Goal: Task Accomplishment & Management: Use online tool/utility

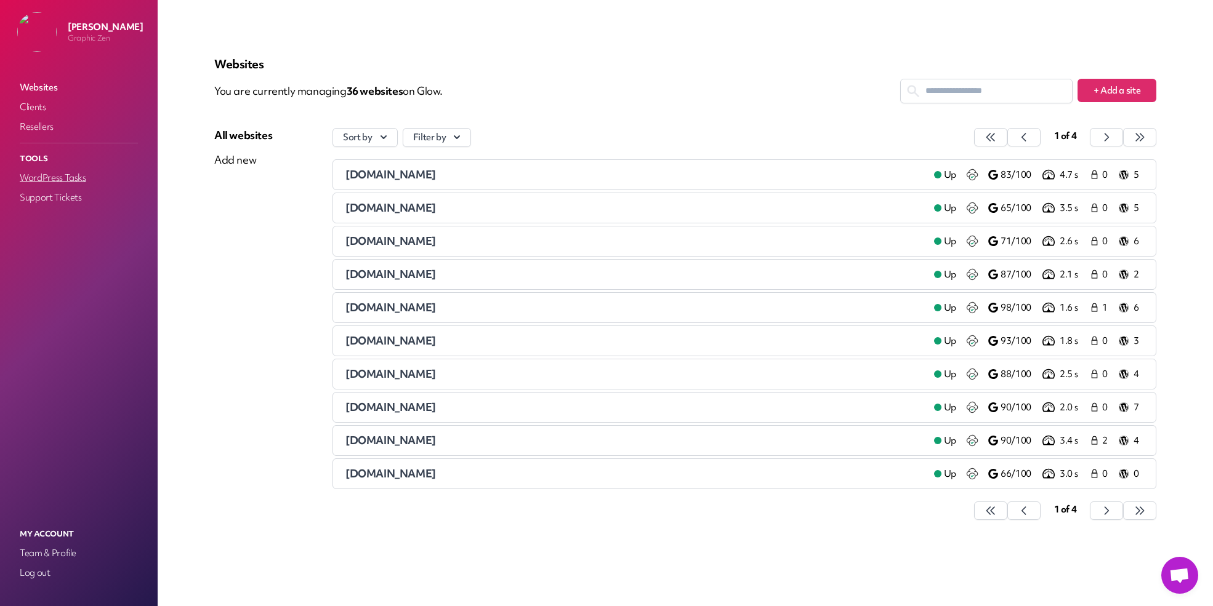
click at [87, 182] on link "WordPress Tasks" at bounding box center [78, 177] width 123 height 17
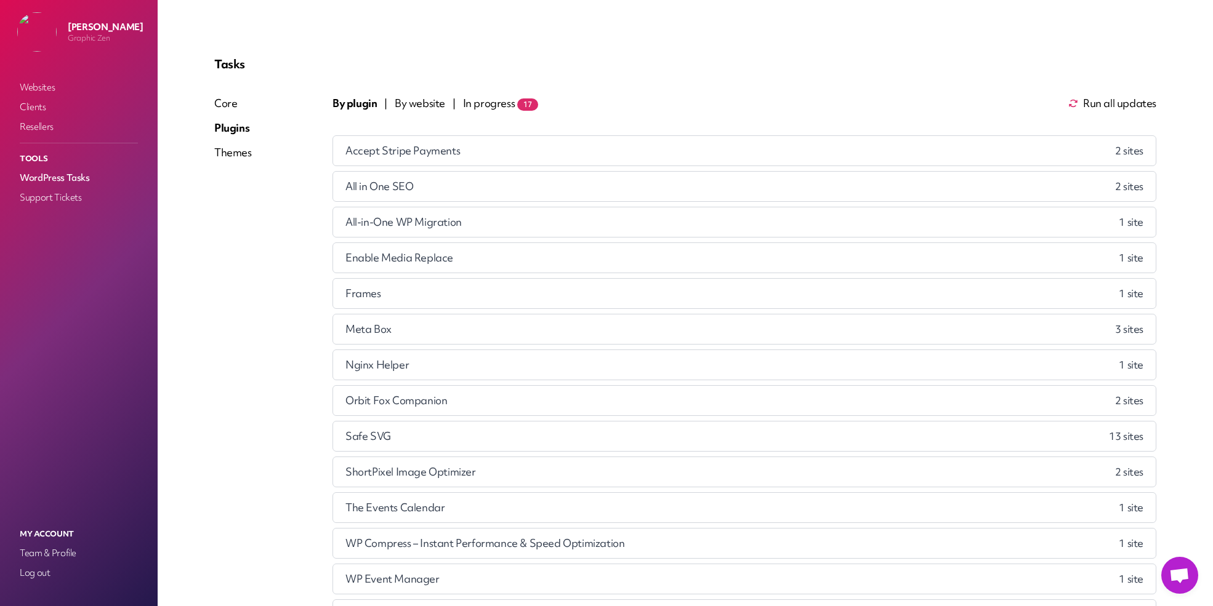
click at [420, 101] on span "By website" at bounding box center [420, 103] width 50 height 15
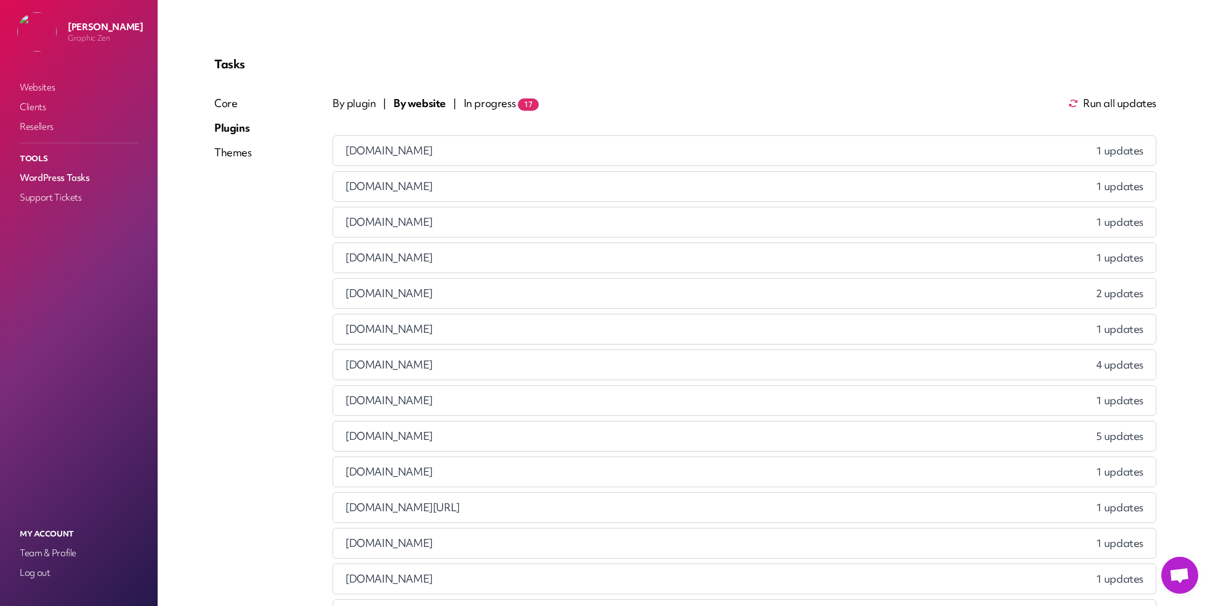
click at [1112, 111] on div "By plugin | By website | In progress 17 Run all updates aeropurewater.com 1 upd…" at bounding box center [744, 506] width 824 height 820
click at [1110, 108] on span "Run all updates" at bounding box center [1119, 103] width 73 height 15
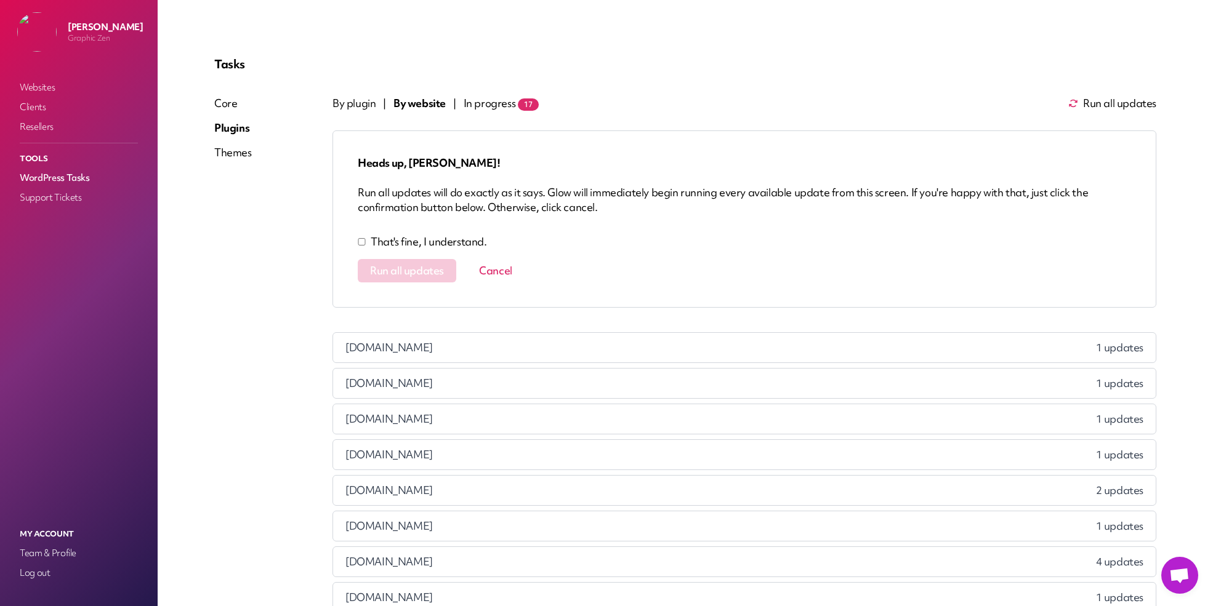
click at [467, 233] on div "Heads up, [PERSON_NAME]! Run all updates will do exactly as it says. Glow will …" at bounding box center [744, 219] width 824 height 177
click at [464, 239] on p "That's fine, I understand." at bounding box center [429, 242] width 116 height 15
click at [445, 265] on button "Run all updates" at bounding box center [407, 270] width 99 height 23
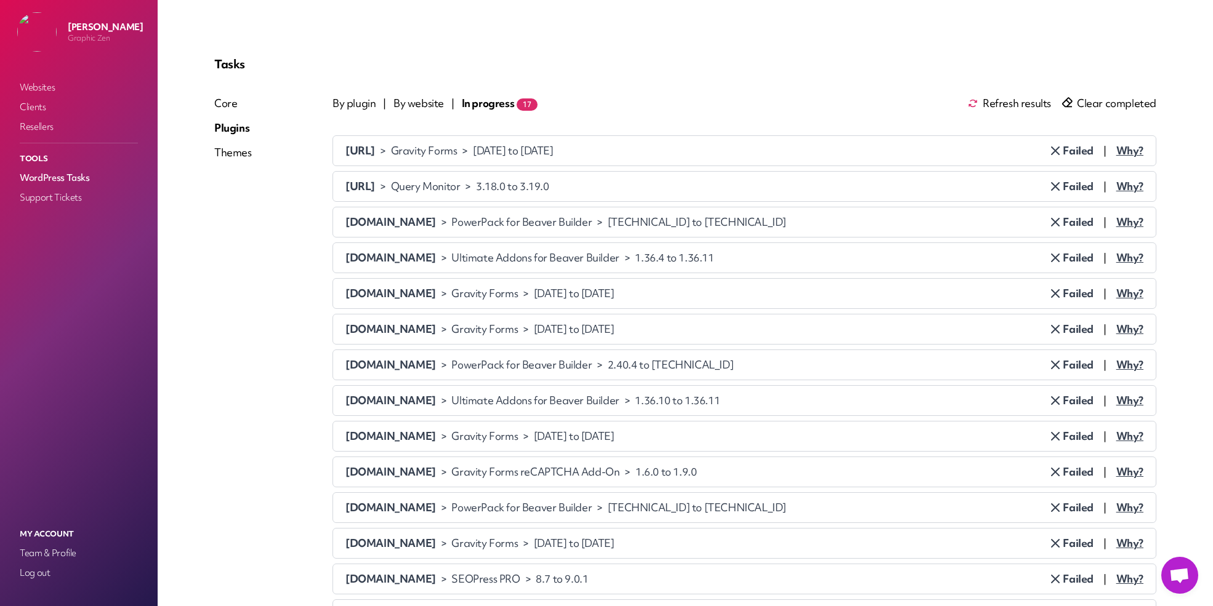
click at [247, 147] on div "Themes" at bounding box center [233, 152] width 38 height 15
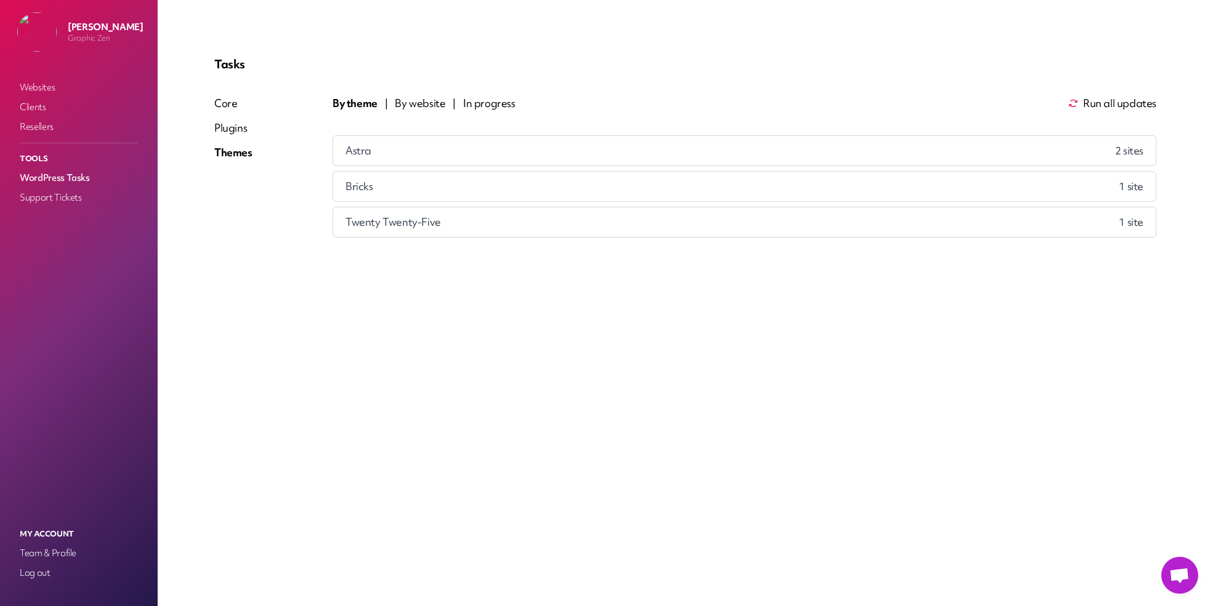
click at [435, 100] on span "By website" at bounding box center [420, 103] width 50 height 15
click at [1109, 100] on span "Run all updates" at bounding box center [1119, 103] width 73 height 15
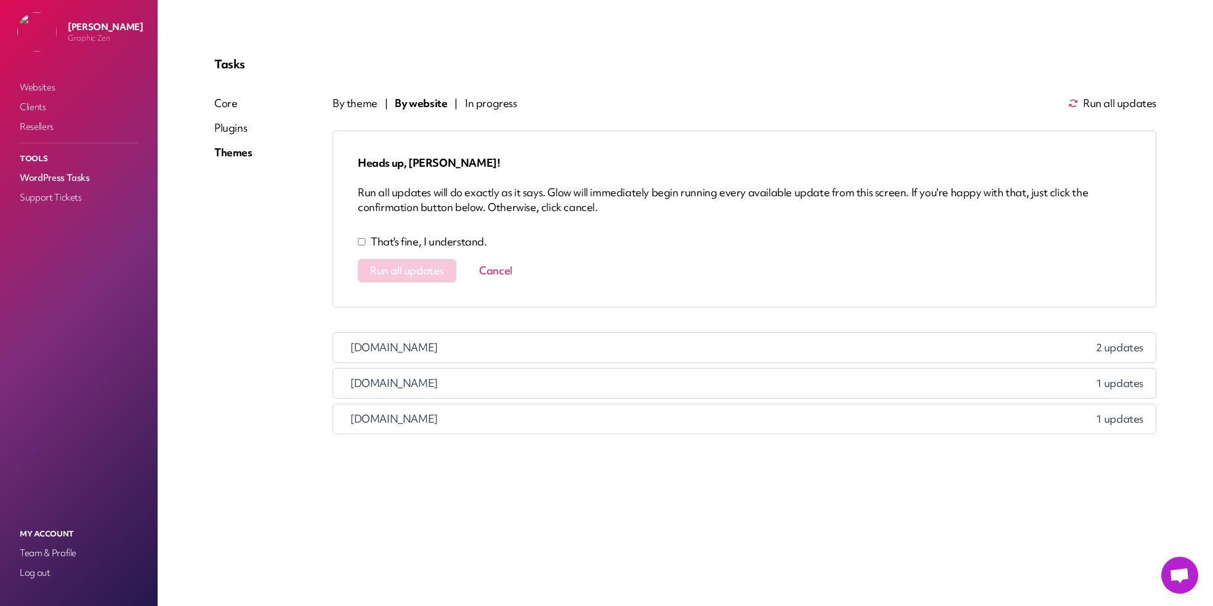
click at [399, 242] on p "That's fine, I understand." at bounding box center [429, 242] width 116 height 15
click at [406, 267] on span "Run all updates" at bounding box center [407, 271] width 74 height 12
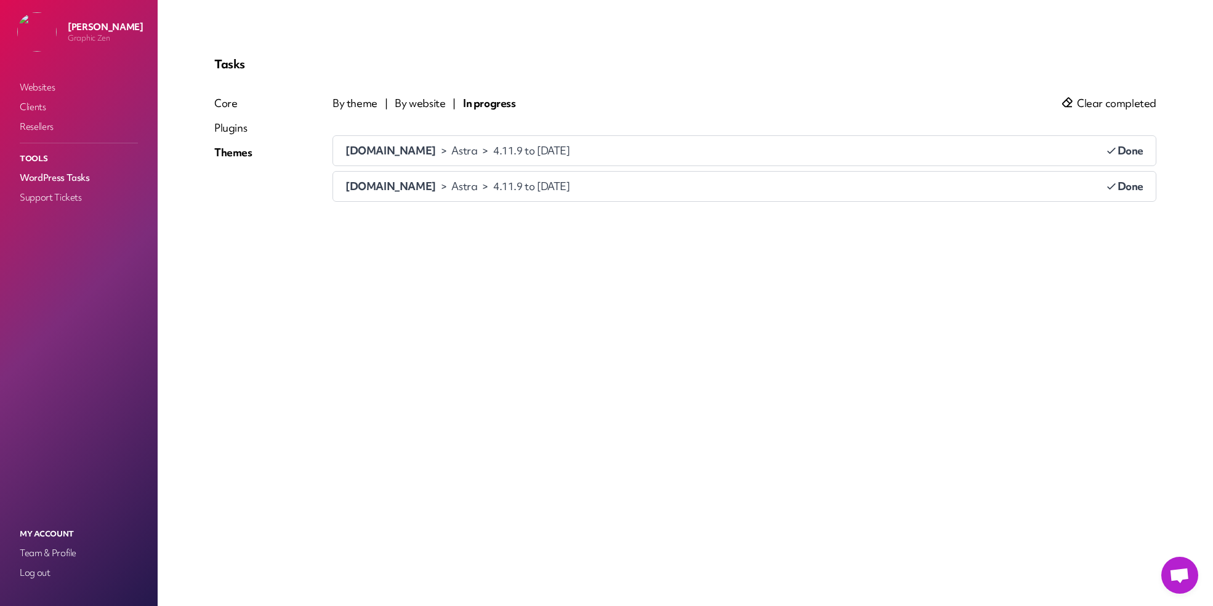
click at [440, 105] on span "By website" at bounding box center [420, 103] width 50 height 15
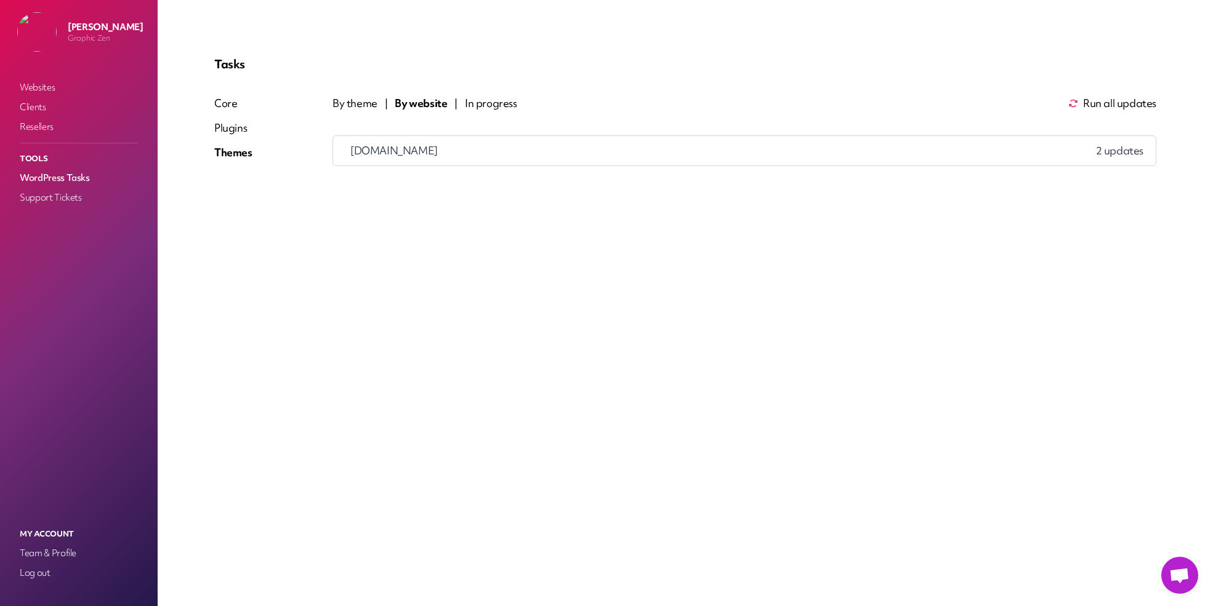
click at [494, 98] on span "In progress" at bounding box center [491, 103] width 52 height 15
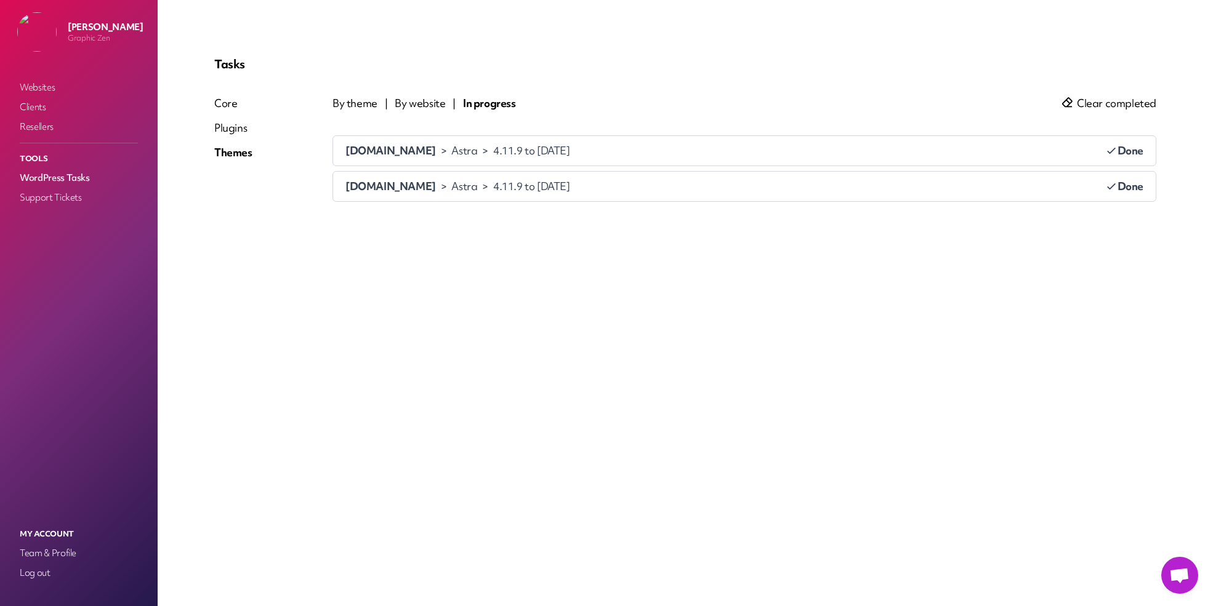
click at [404, 102] on span "By website" at bounding box center [420, 103] width 50 height 15
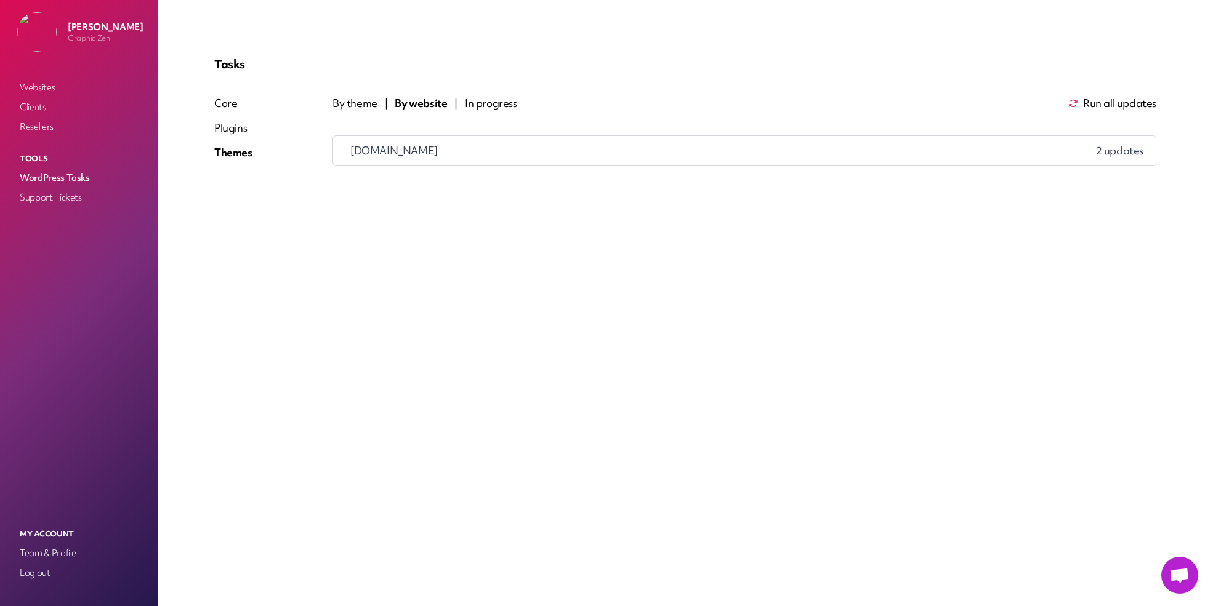
click at [227, 108] on div "Core" at bounding box center [233, 103] width 38 height 15
click at [234, 125] on div "Plugins" at bounding box center [233, 128] width 38 height 15
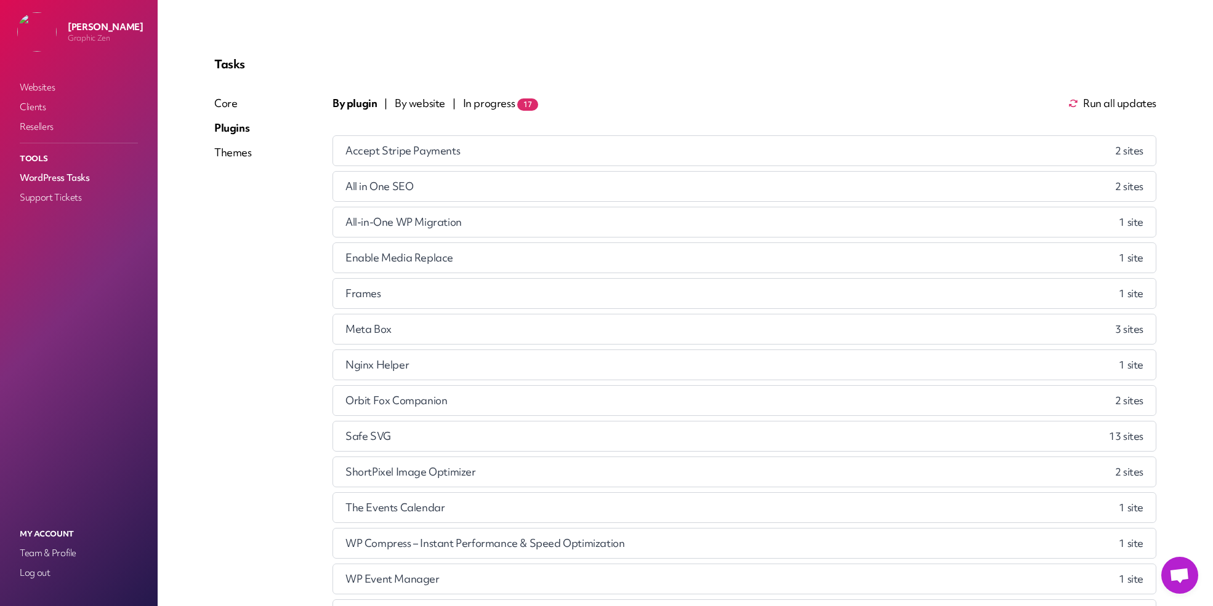
click at [1087, 99] on span "Run all updates" at bounding box center [1119, 103] width 73 height 15
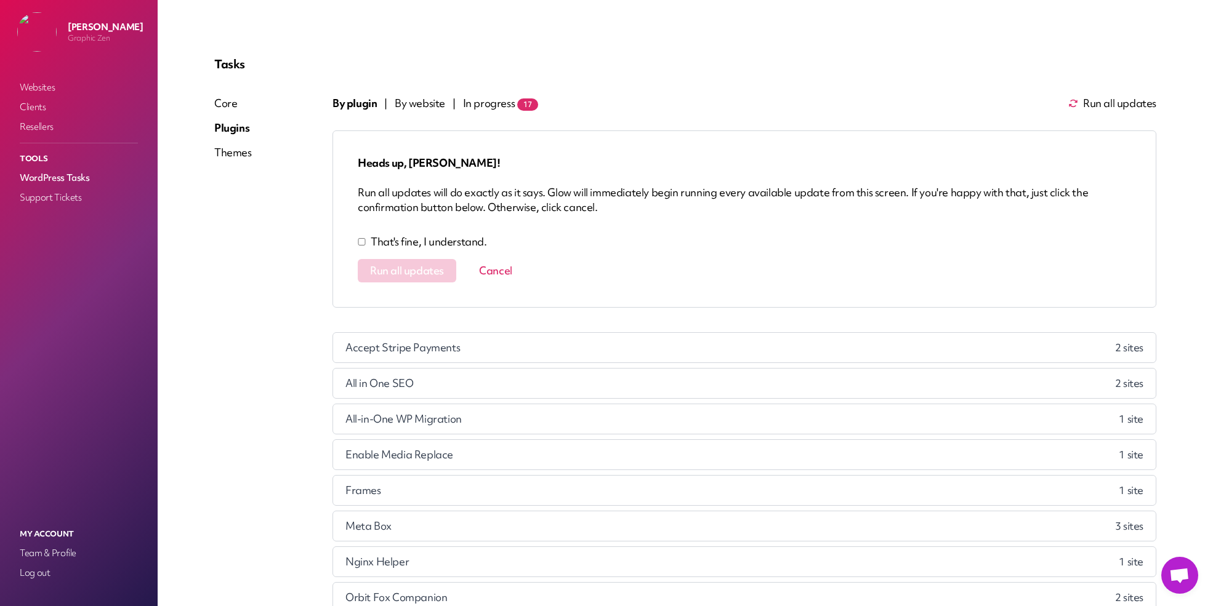
drag, startPoint x: 418, startPoint y: 240, endPoint x: 420, endPoint y: 252, distance: 12.6
click at [419, 240] on p "That's fine, I understand." at bounding box center [429, 242] width 116 height 15
click at [418, 257] on div "Heads up, [PERSON_NAME]! Run all updates will do exactly as it says. Glow will …" at bounding box center [744, 219] width 824 height 177
click at [417, 267] on span "Run all updates" at bounding box center [407, 271] width 74 height 12
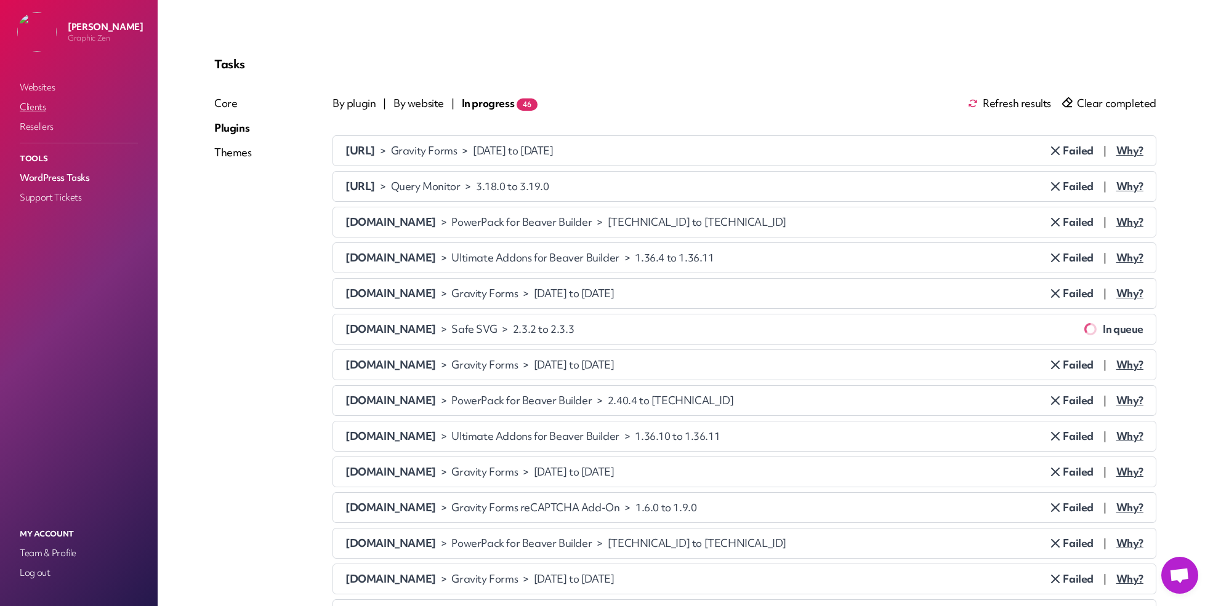
click at [38, 102] on link "Clients" at bounding box center [78, 107] width 123 height 17
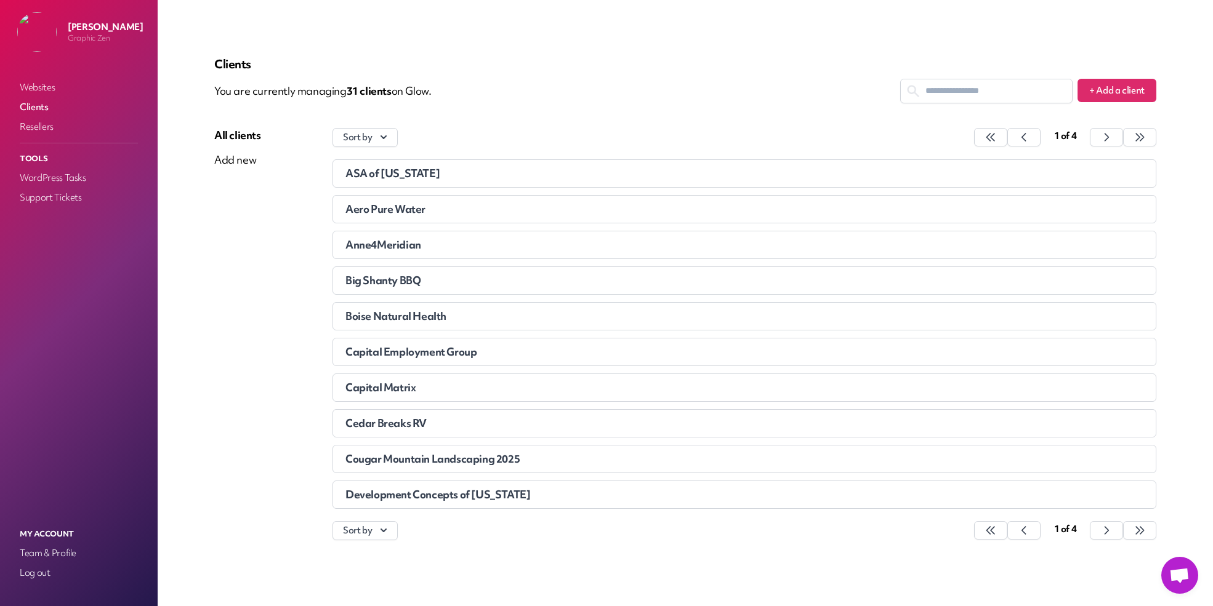
click at [448, 175] on div "ASA of Idaho" at bounding box center [644, 173] width 598 height 12
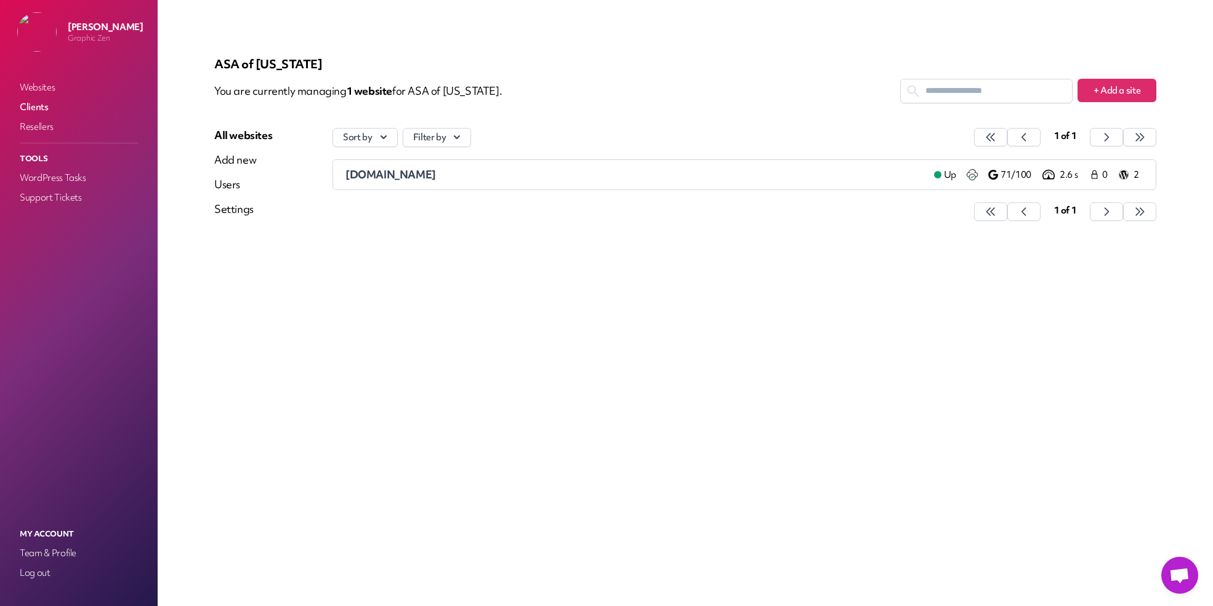
click at [47, 107] on link "Clients" at bounding box center [78, 107] width 123 height 17
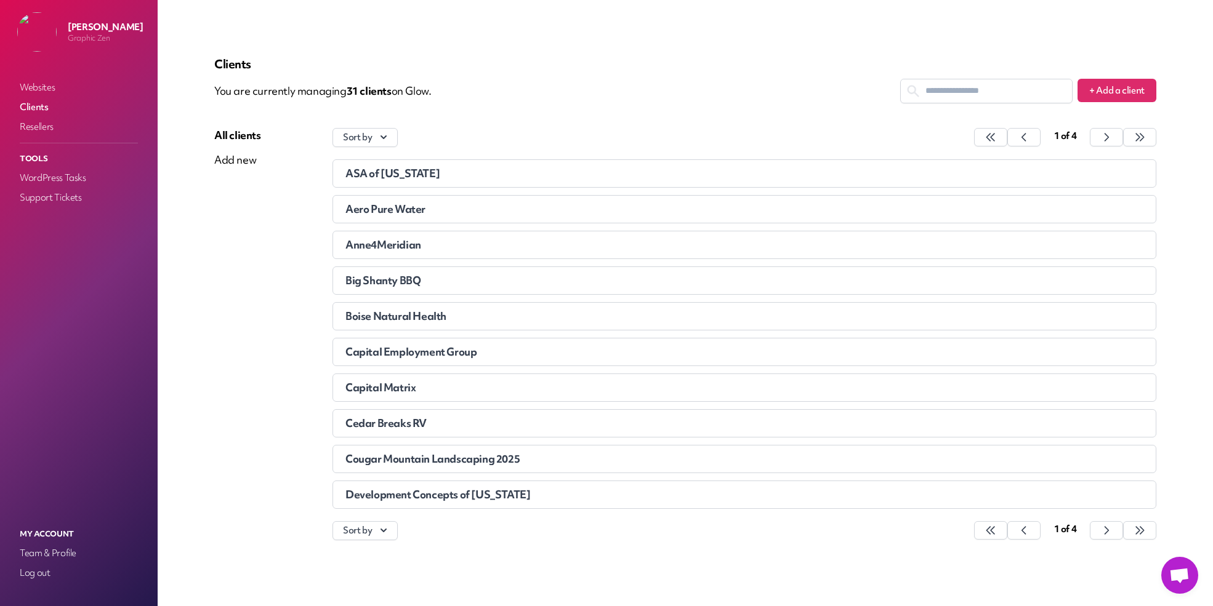
click at [421, 172] on div "ASA of Idaho" at bounding box center [644, 173] width 598 height 12
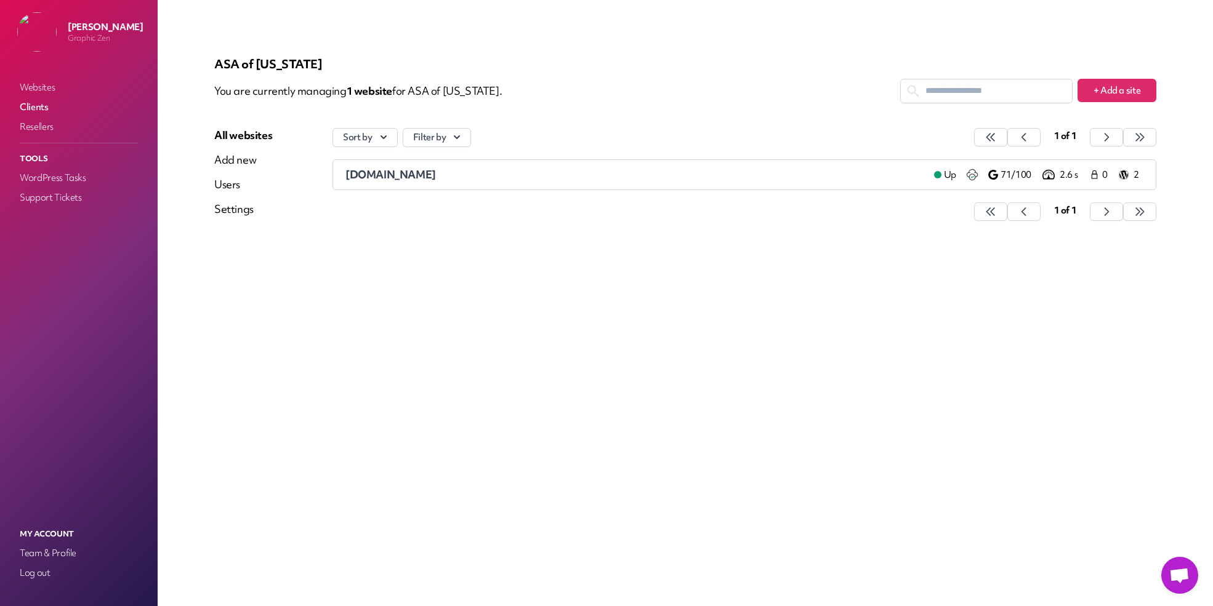
click at [376, 170] on span "asaofidaho.com" at bounding box center [390, 174] width 91 height 14
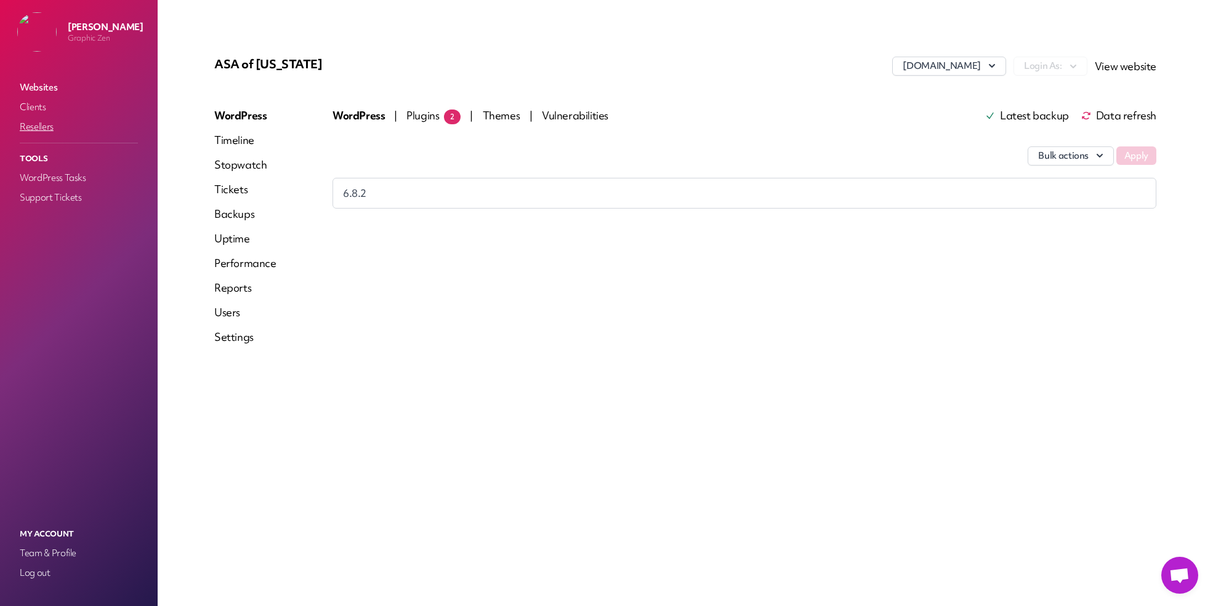
click at [33, 127] on link "Resellers" at bounding box center [78, 126] width 123 height 17
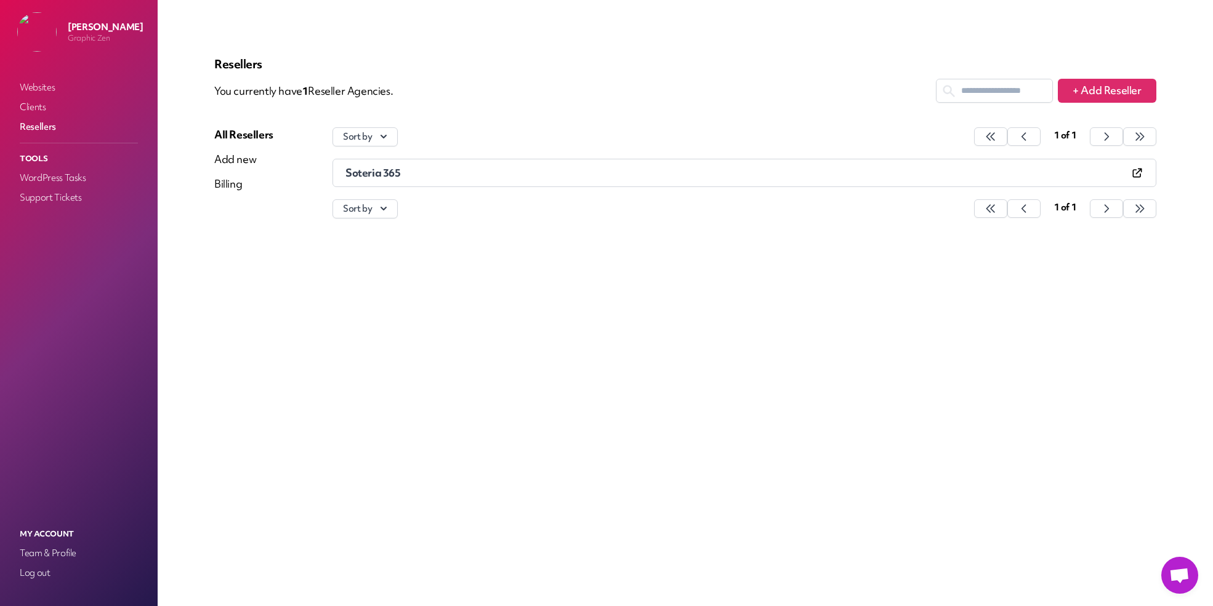
click at [361, 171] on span "Soteria 365" at bounding box center [372, 173] width 55 height 14
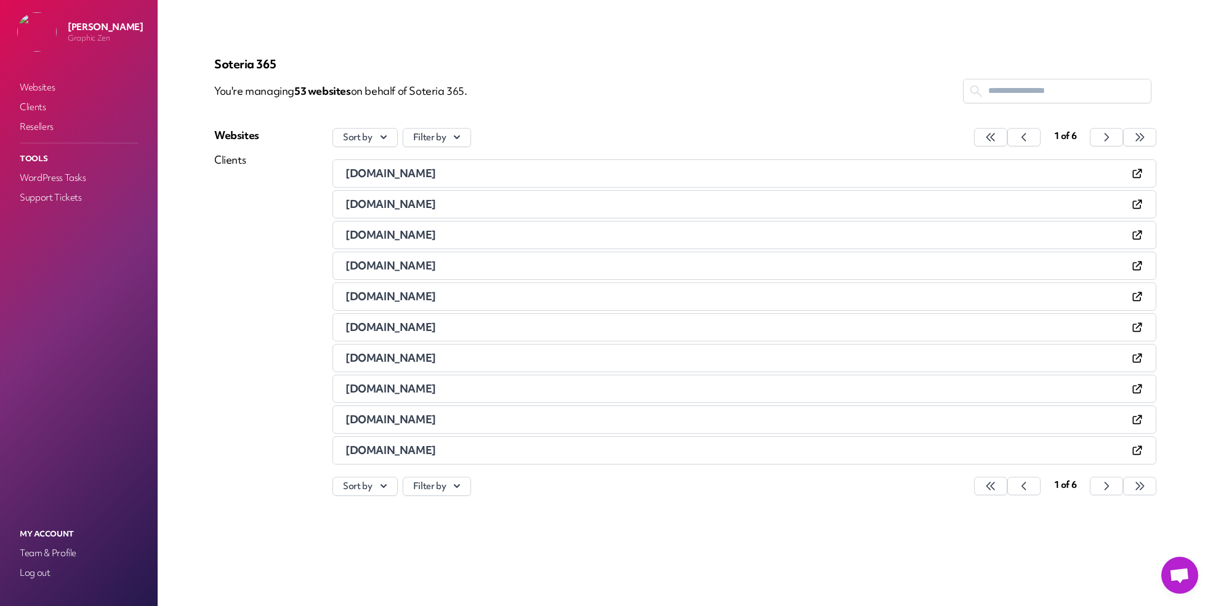
click at [239, 165] on link "Clients" at bounding box center [273, 160] width 118 height 15
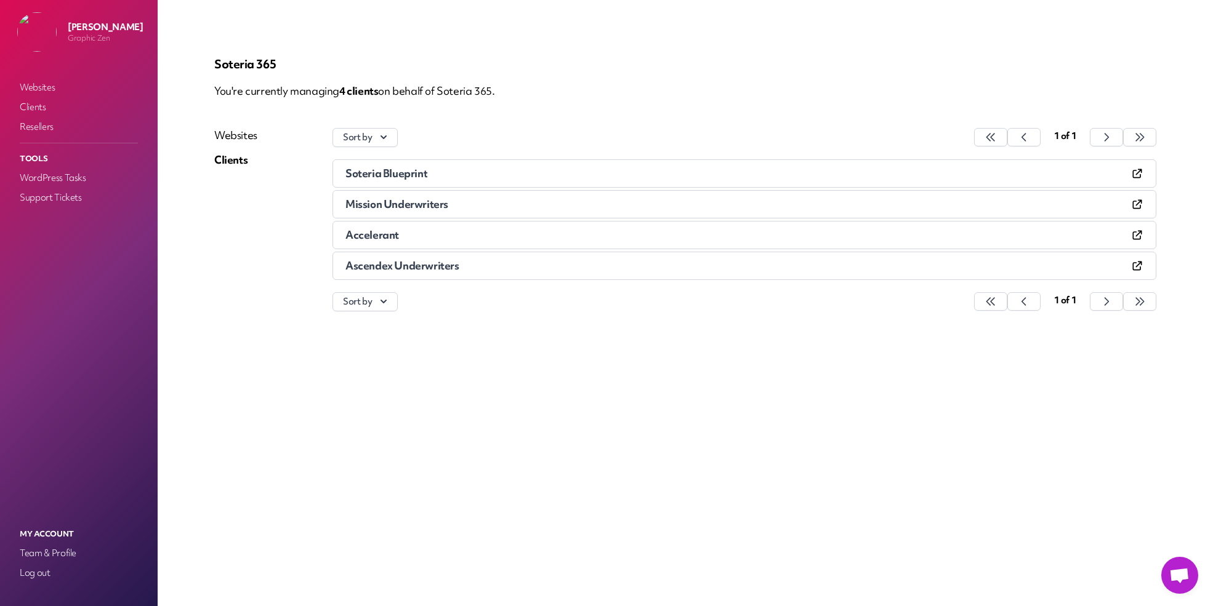
click at [382, 235] on span "Accelerant" at bounding box center [372, 235] width 54 height 14
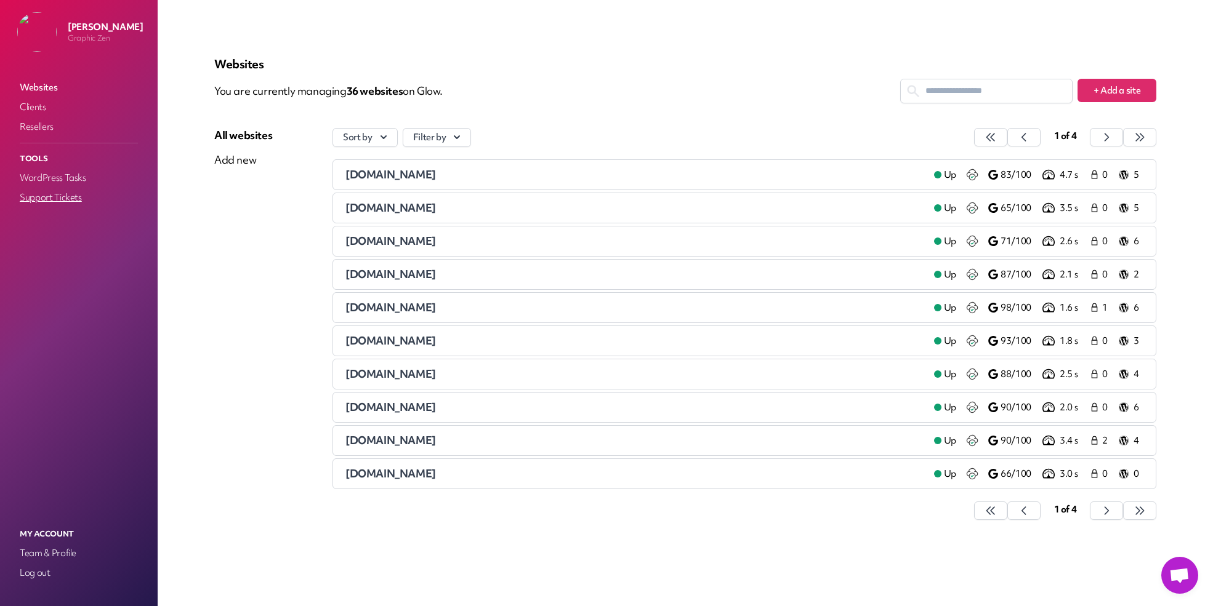
click at [68, 196] on link "Support Tickets" at bounding box center [78, 197] width 123 height 17
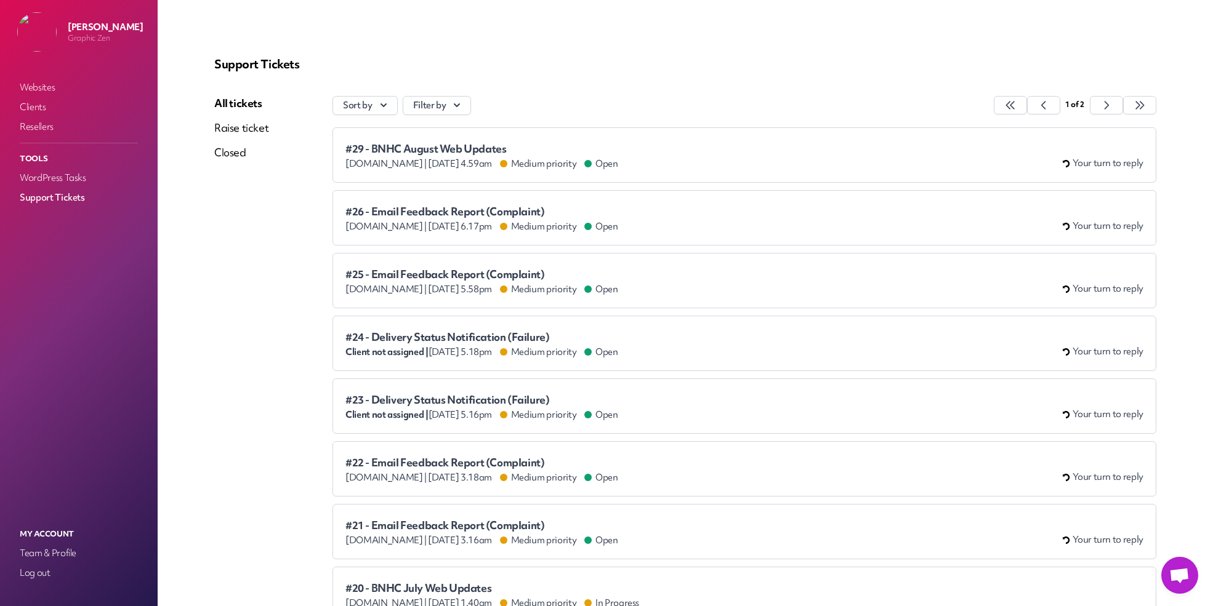
click at [461, 153] on span "#29 - BNHC August Web Updates" at bounding box center [481, 149] width 273 height 12
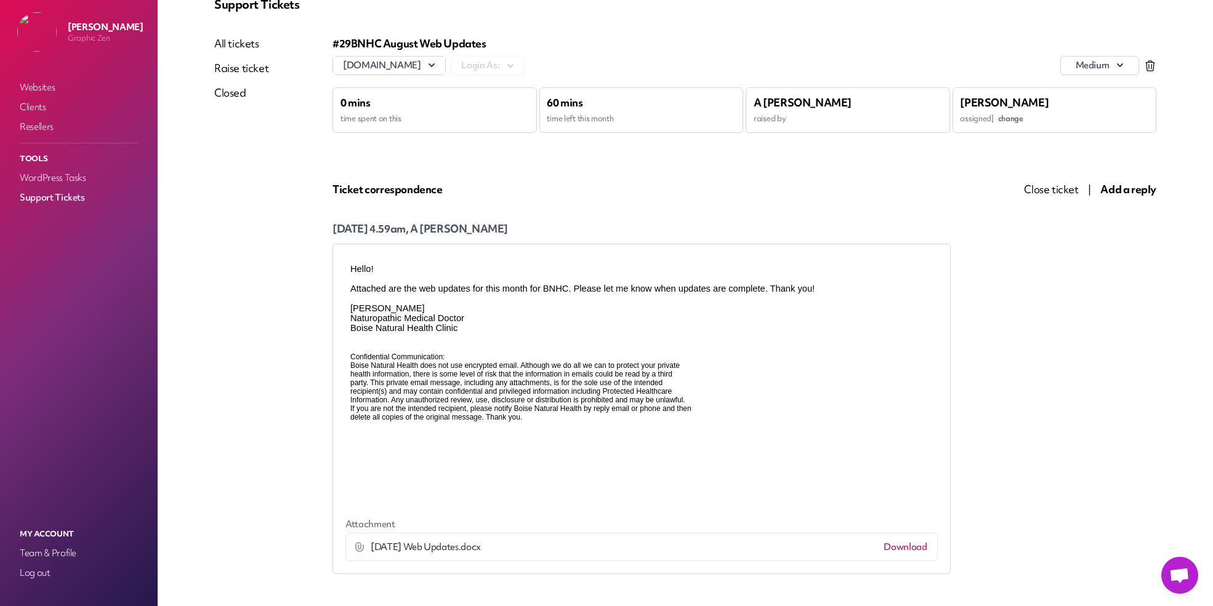
scroll to position [62, 0]
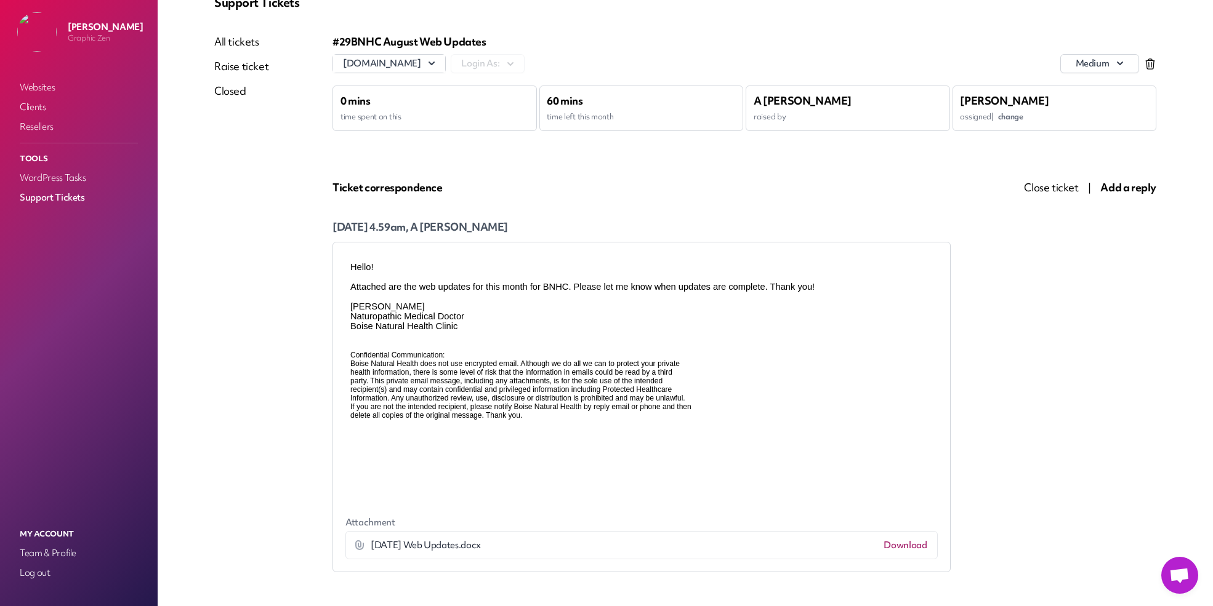
click at [895, 546] on link "Download" at bounding box center [904, 545] width 43 height 12
click at [883, 545] on link "Download" at bounding box center [904, 545] width 43 height 12
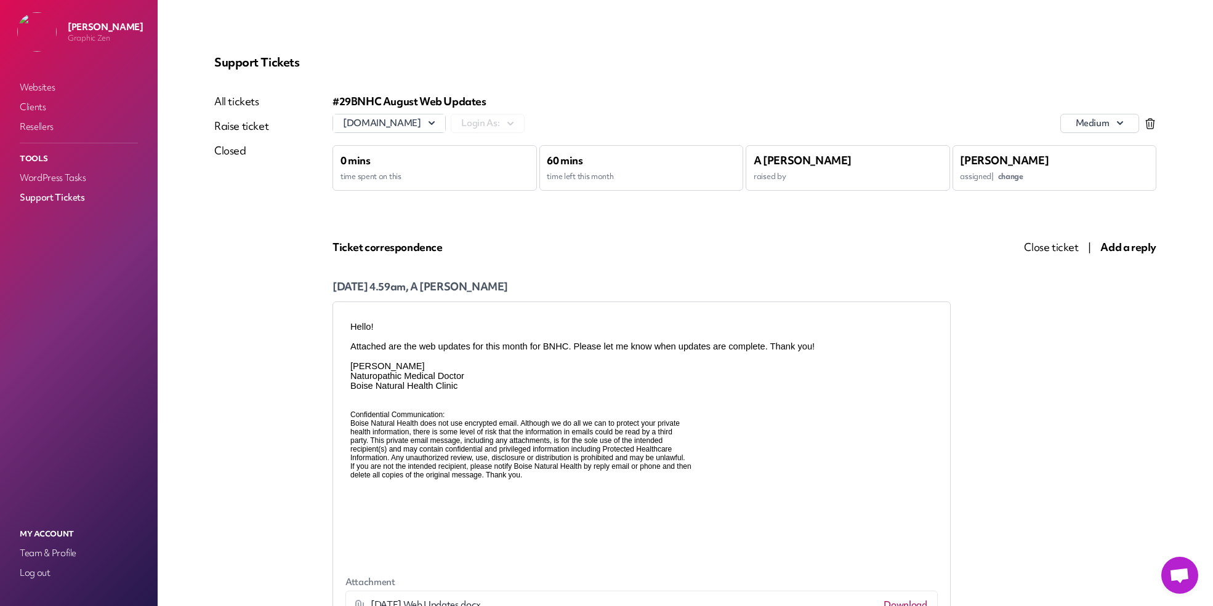
scroll to position [0, 0]
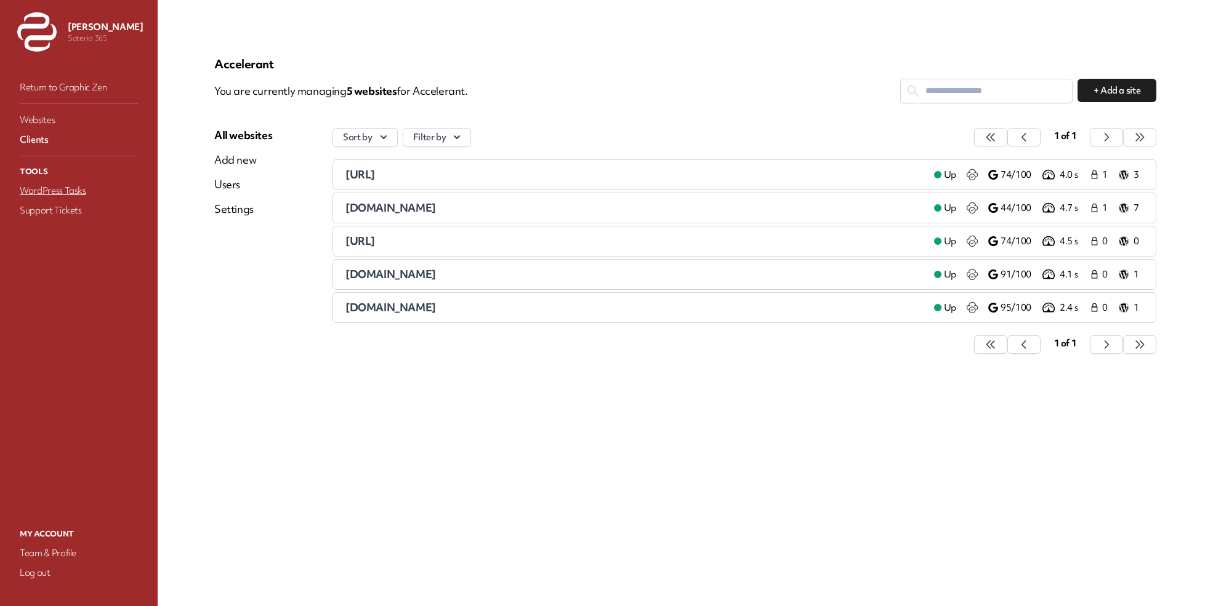
click at [76, 184] on link "WordPress Tasks" at bounding box center [78, 190] width 123 height 17
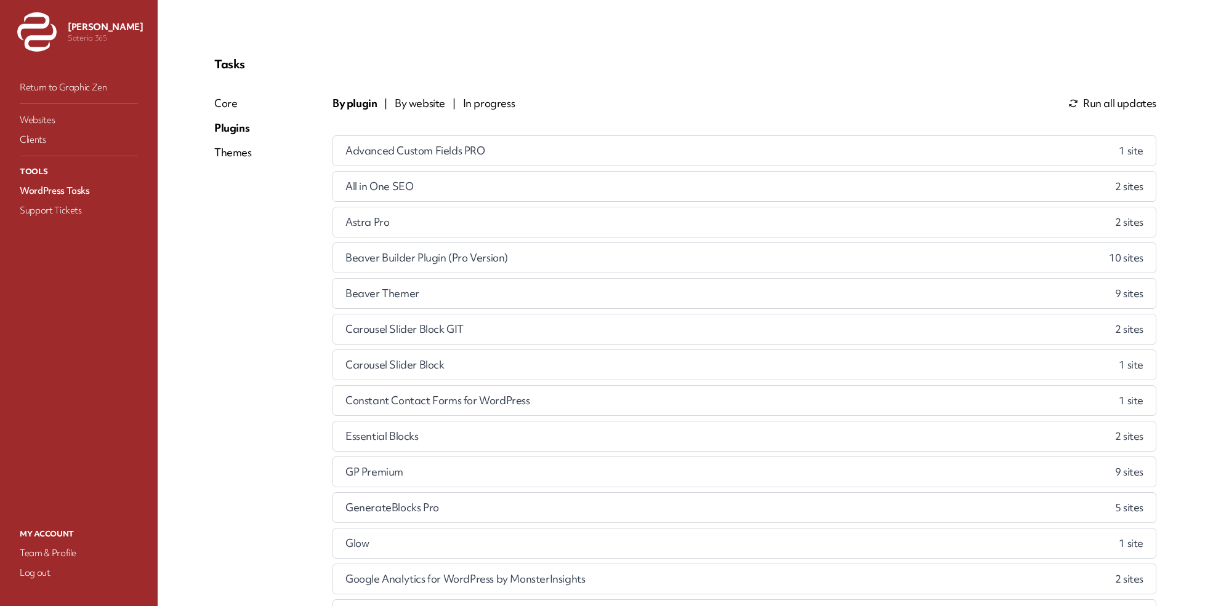
click at [411, 105] on span "By website" at bounding box center [420, 103] width 50 height 15
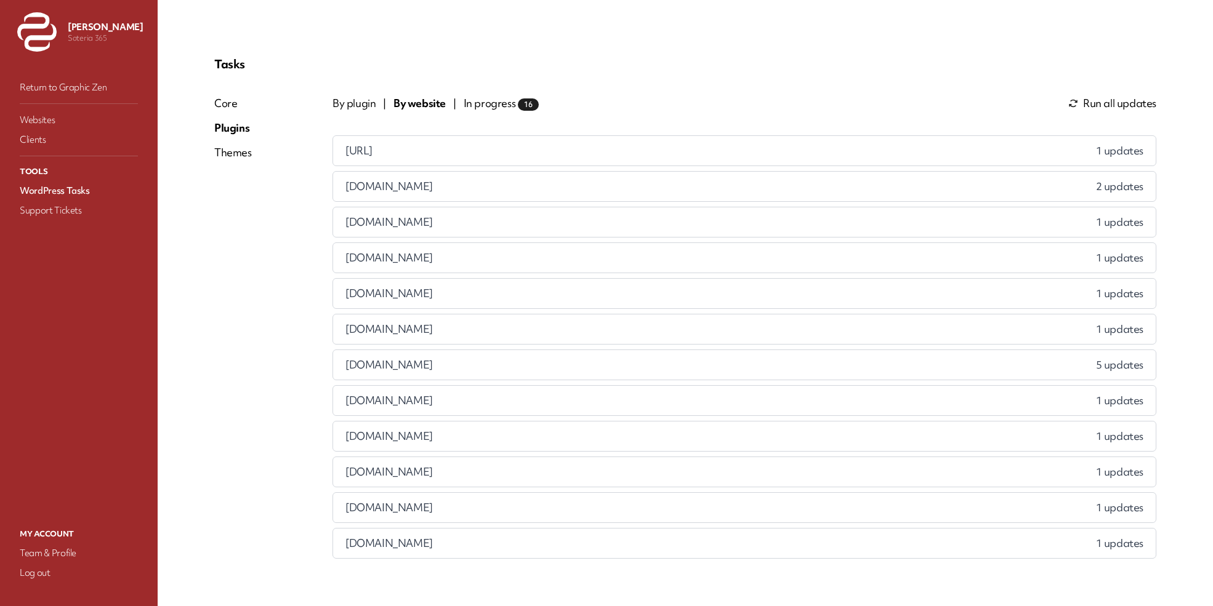
click at [490, 97] on span "In progress 16" at bounding box center [501, 103] width 75 height 15
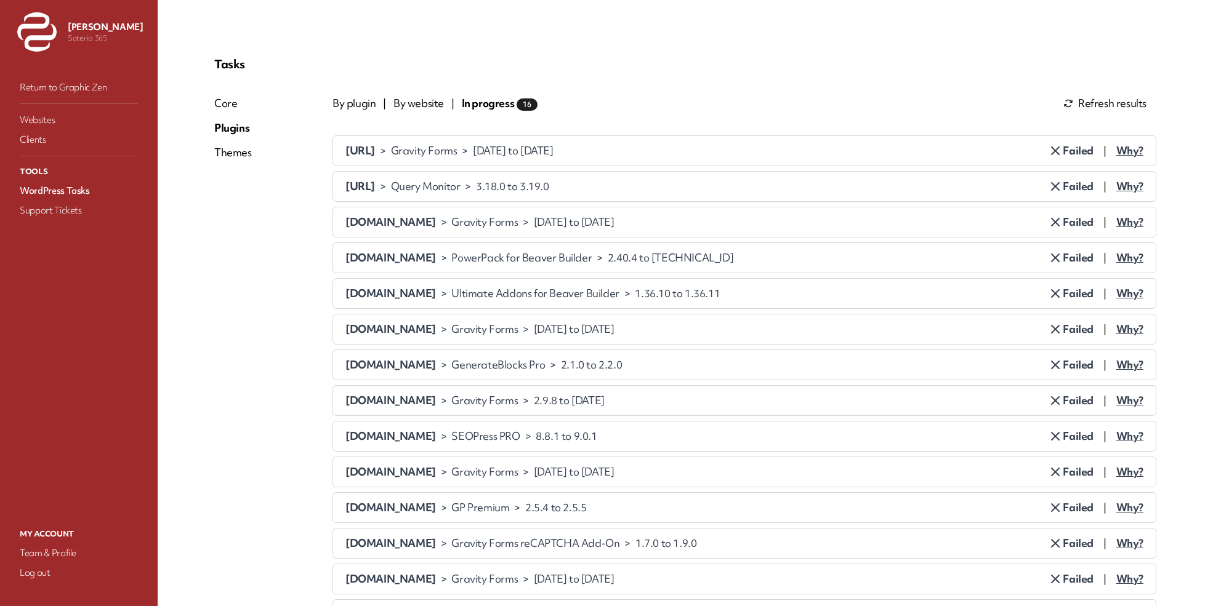
click at [344, 100] on span "By plugin" at bounding box center [353, 103] width 43 height 15
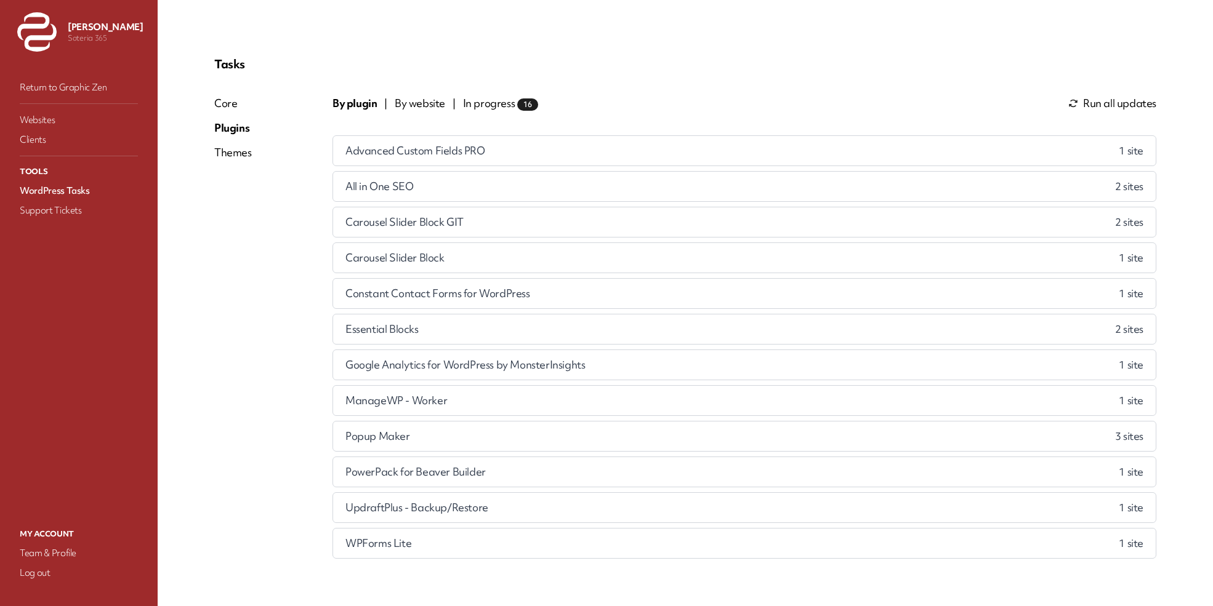
click at [1101, 110] on span "Run all updates" at bounding box center [1119, 103] width 73 height 15
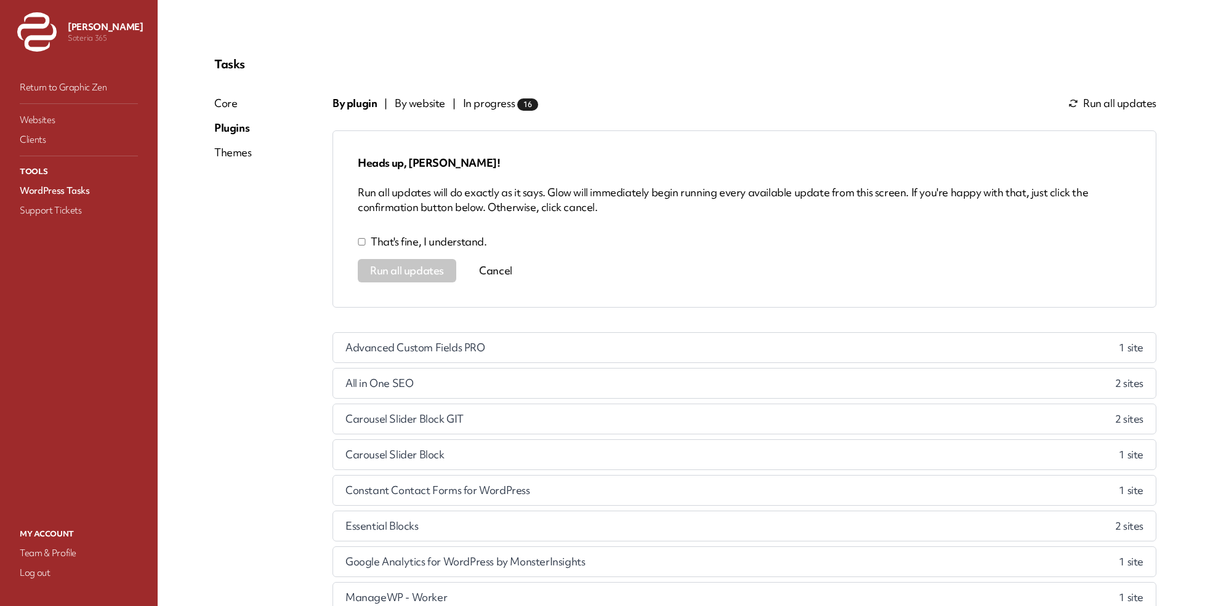
click at [435, 244] on p "That's fine, I understand." at bounding box center [429, 242] width 116 height 15
drag, startPoint x: 428, startPoint y: 257, endPoint x: 426, endPoint y: 264, distance: 7.8
click at [428, 258] on div "Heads up, [PERSON_NAME]! Run all updates will do exactly as it says. Glow will …" at bounding box center [744, 219] width 824 height 177
click at [425, 265] on span "Run all updates" at bounding box center [407, 271] width 74 height 12
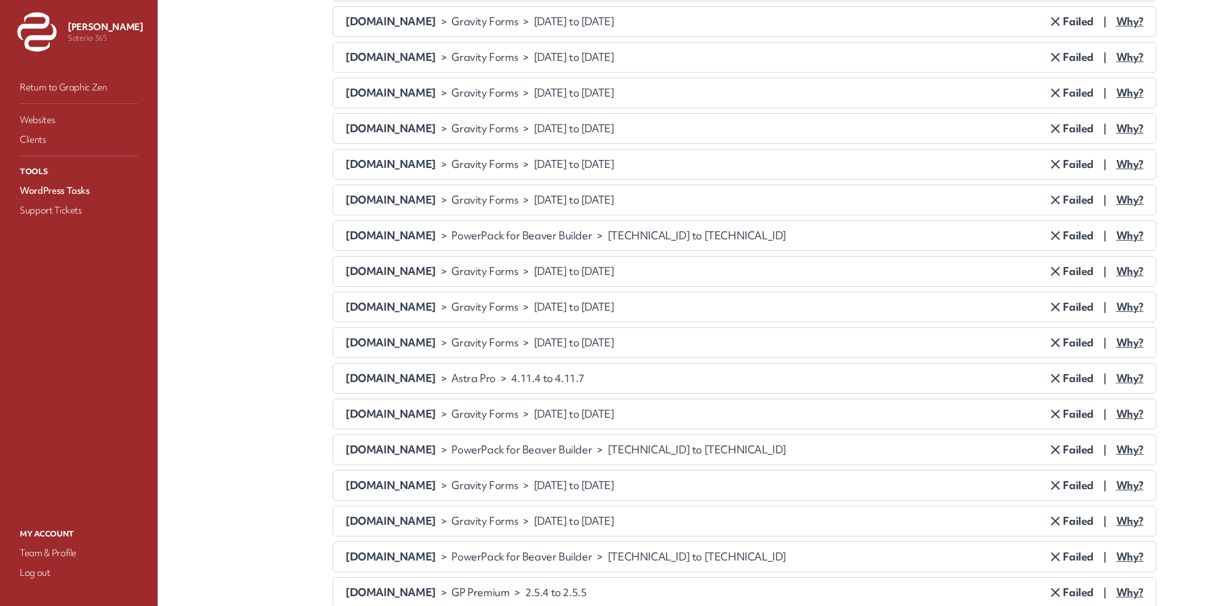
scroll to position [2401, 0]
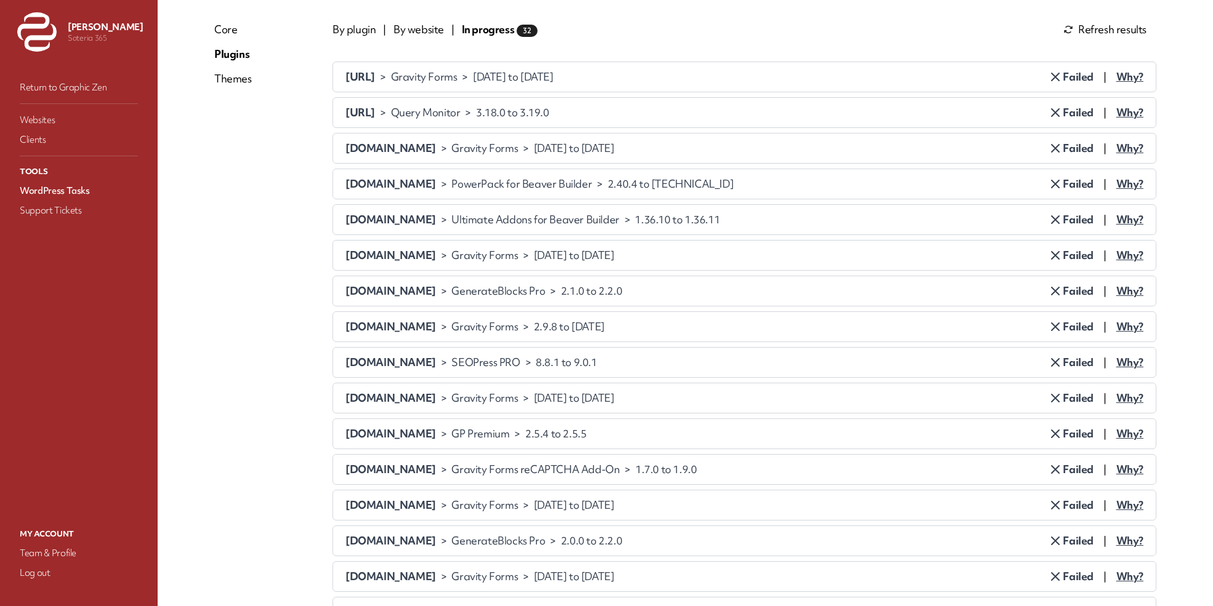
scroll to position [0, 0]
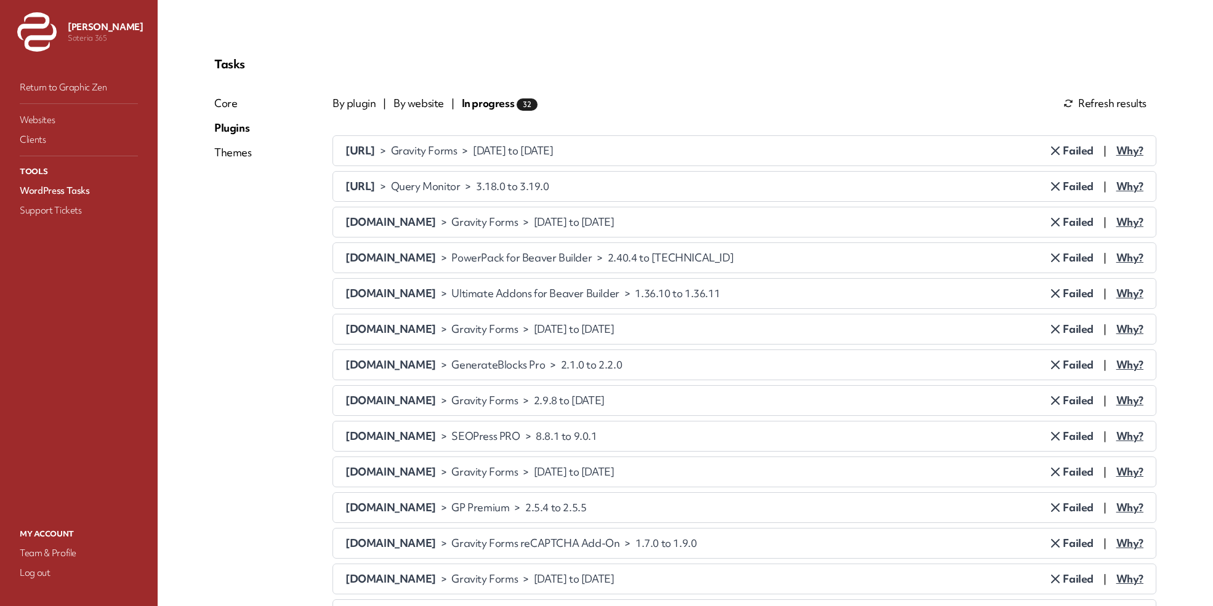
click at [337, 102] on span "By plugin" at bounding box center [353, 103] width 43 height 15
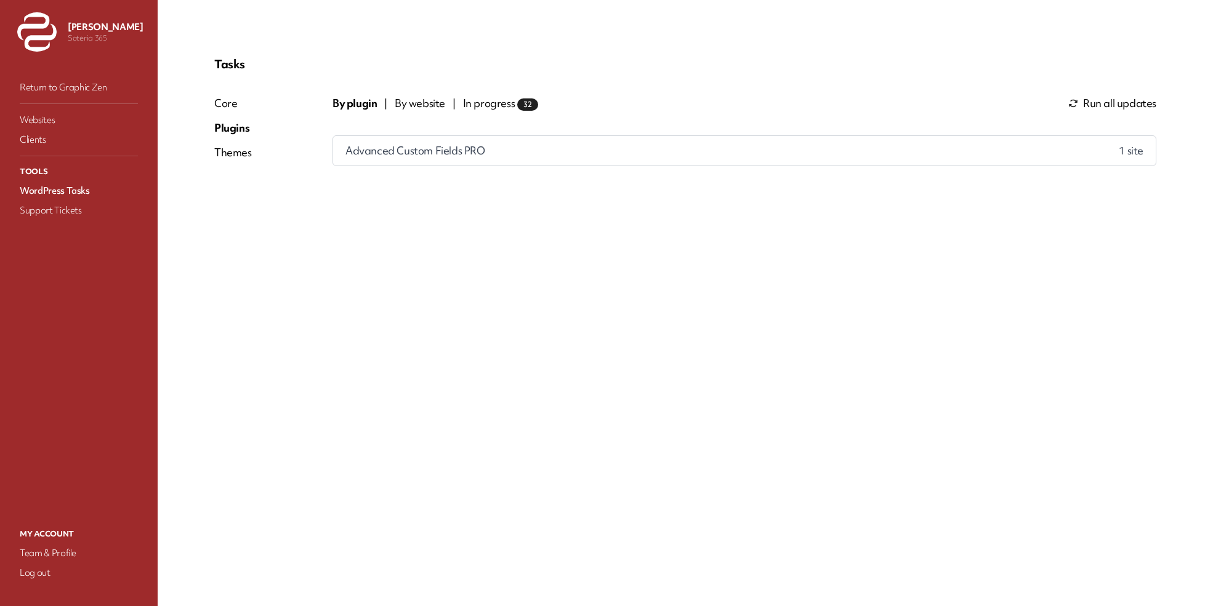
click at [243, 145] on div "Themes" at bounding box center [233, 152] width 38 height 15
click at [1120, 102] on span "Run all updates" at bounding box center [1119, 103] width 73 height 15
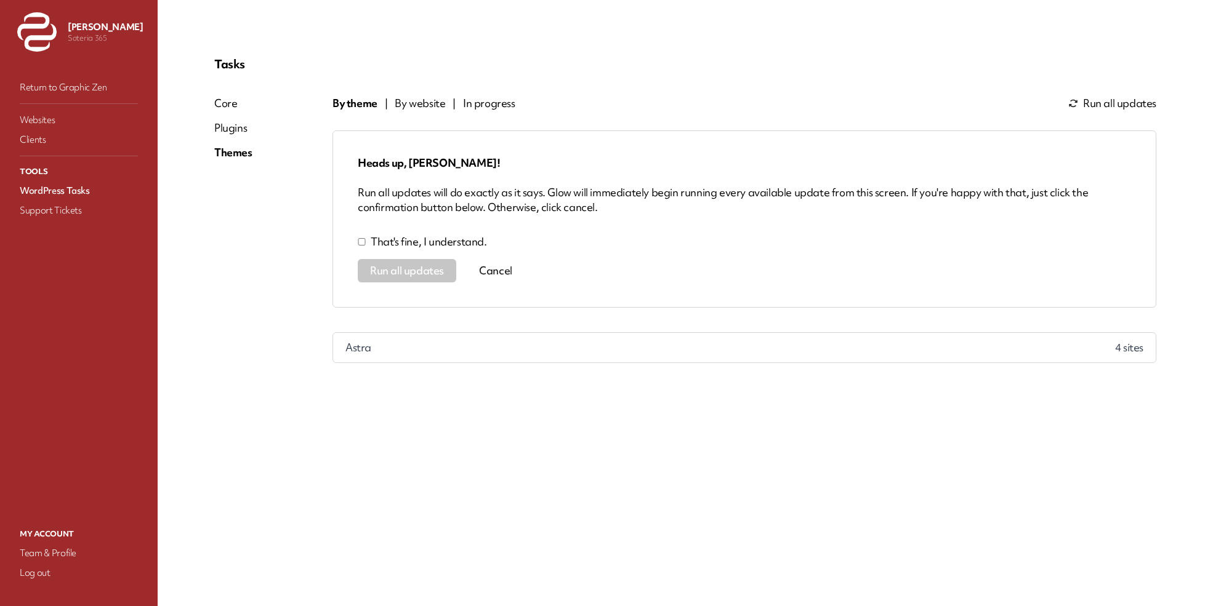
click at [501, 267] on button "Cancel" at bounding box center [495, 270] width 59 height 23
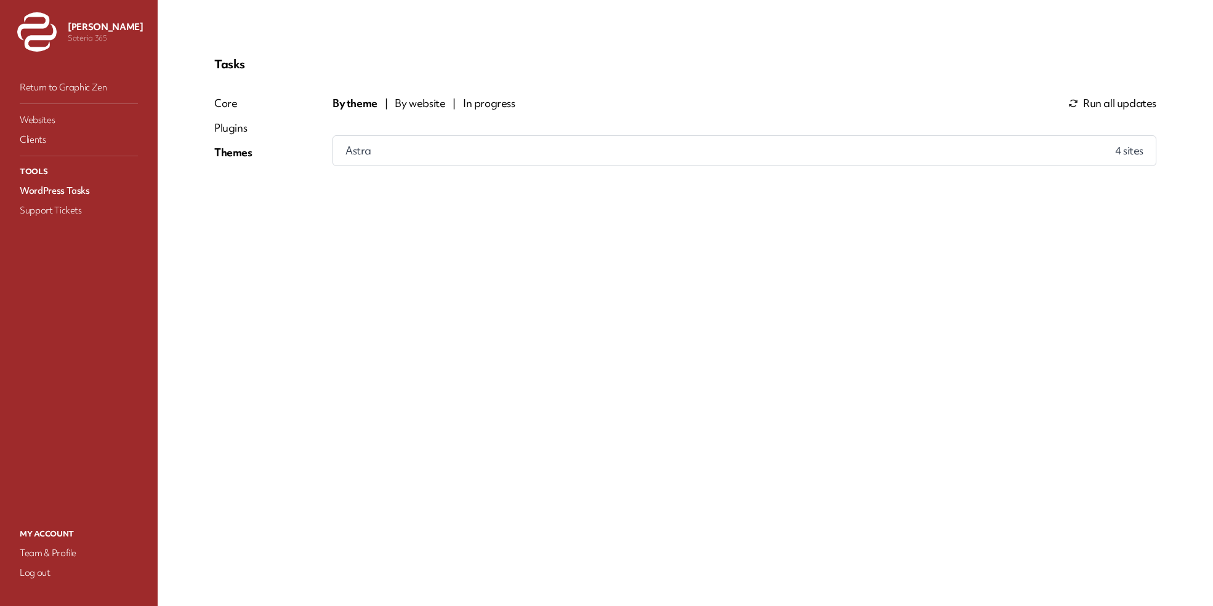
drag, startPoint x: 422, startPoint y: 142, endPoint x: 422, endPoint y: 151, distance: 8.6
click at [422, 143] on div "Astra 4 site s" at bounding box center [744, 151] width 823 height 30
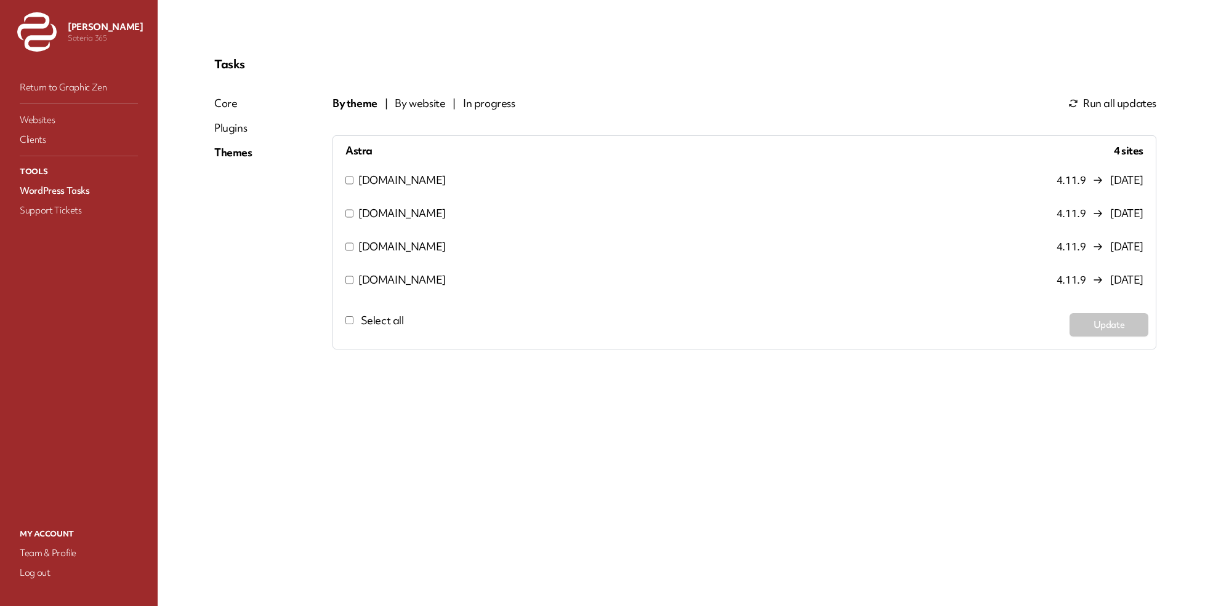
click at [1120, 107] on span "Run all updates" at bounding box center [1119, 103] width 73 height 15
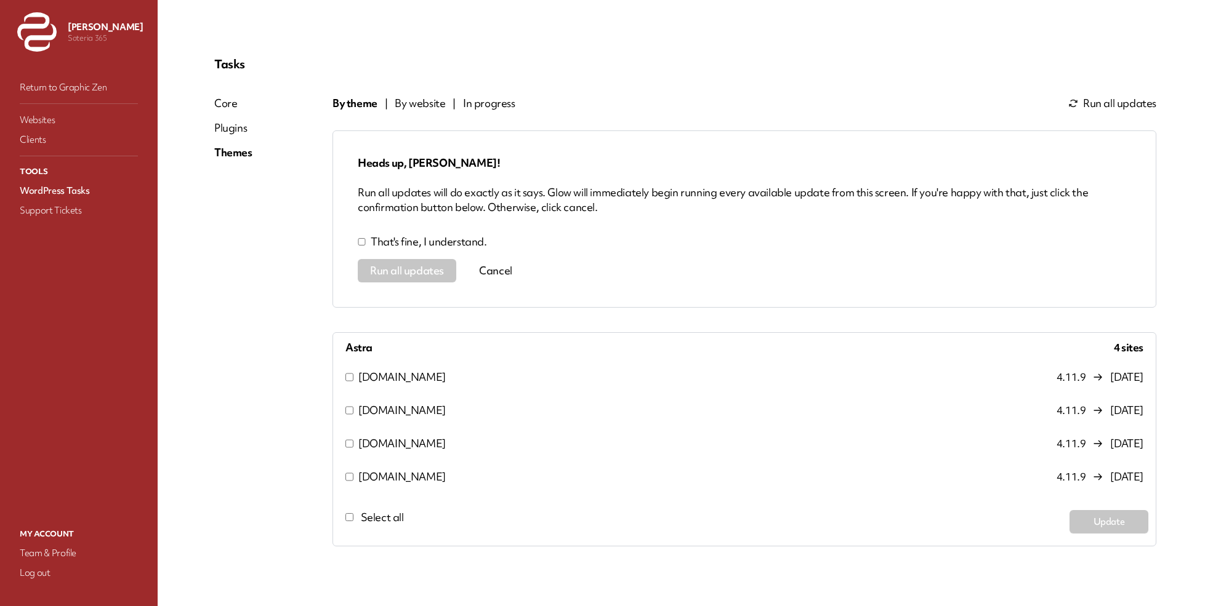
click at [449, 238] on p "That's fine, I understand." at bounding box center [429, 242] width 116 height 15
click at [432, 275] on span "Run all updates" at bounding box center [407, 271] width 74 height 12
